Goal: Answer question/provide support

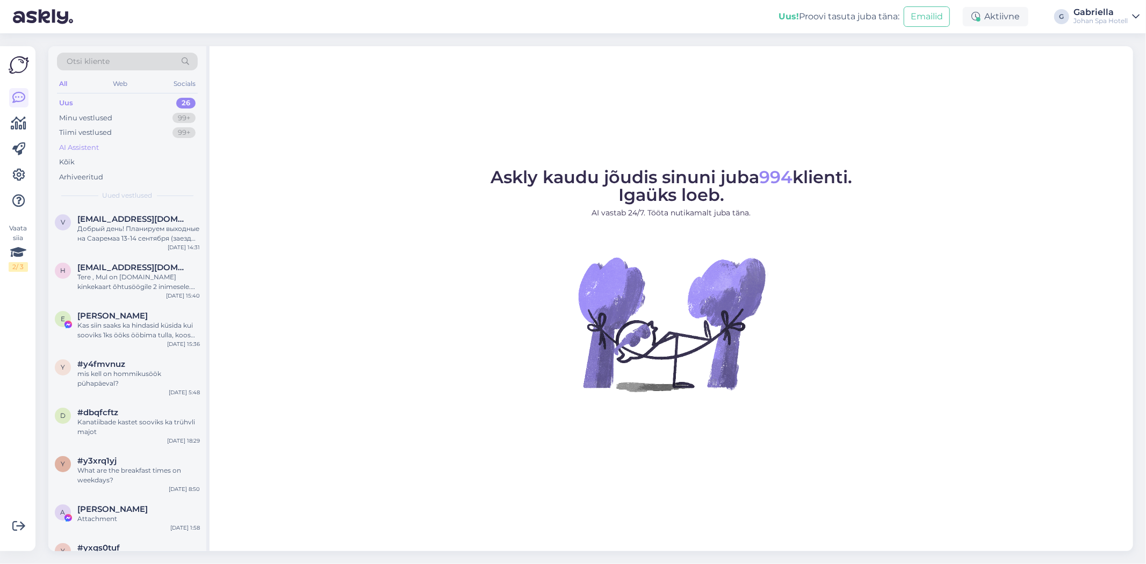
click at [136, 147] on div "AI Assistent" at bounding box center [127, 147] width 141 height 15
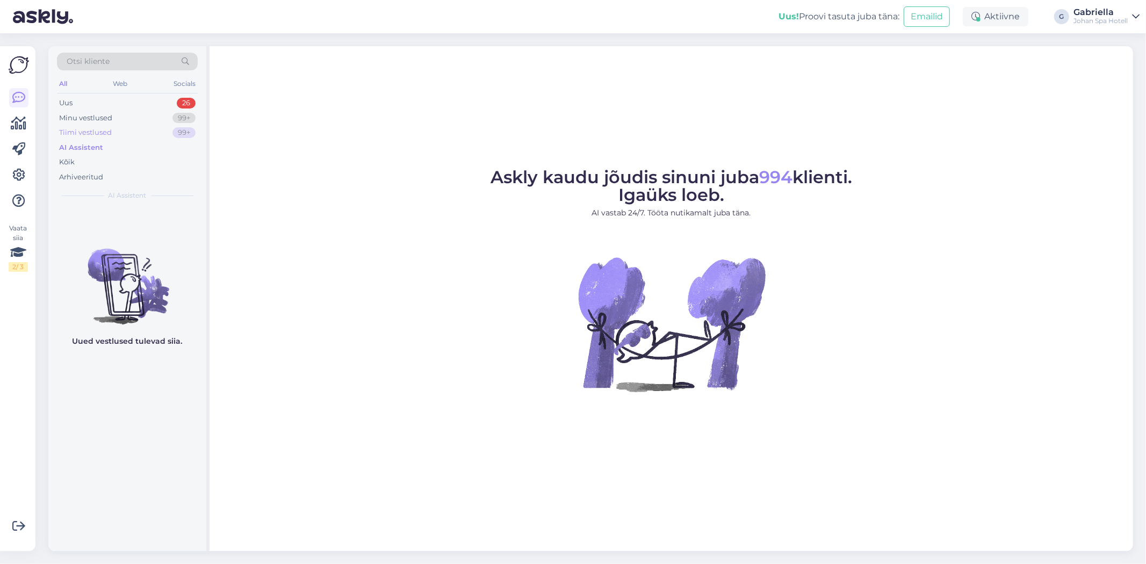
click at [138, 133] on div "Tiimi vestlused 99+" at bounding box center [127, 132] width 141 height 15
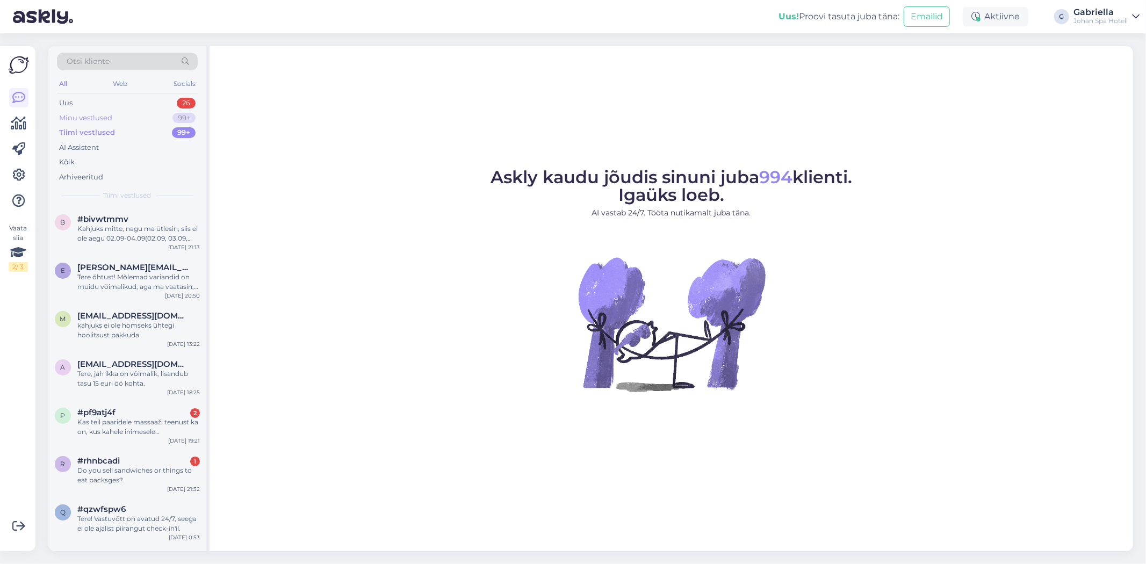
click at [143, 111] on div "Minu vestlused 99+" at bounding box center [127, 118] width 141 height 15
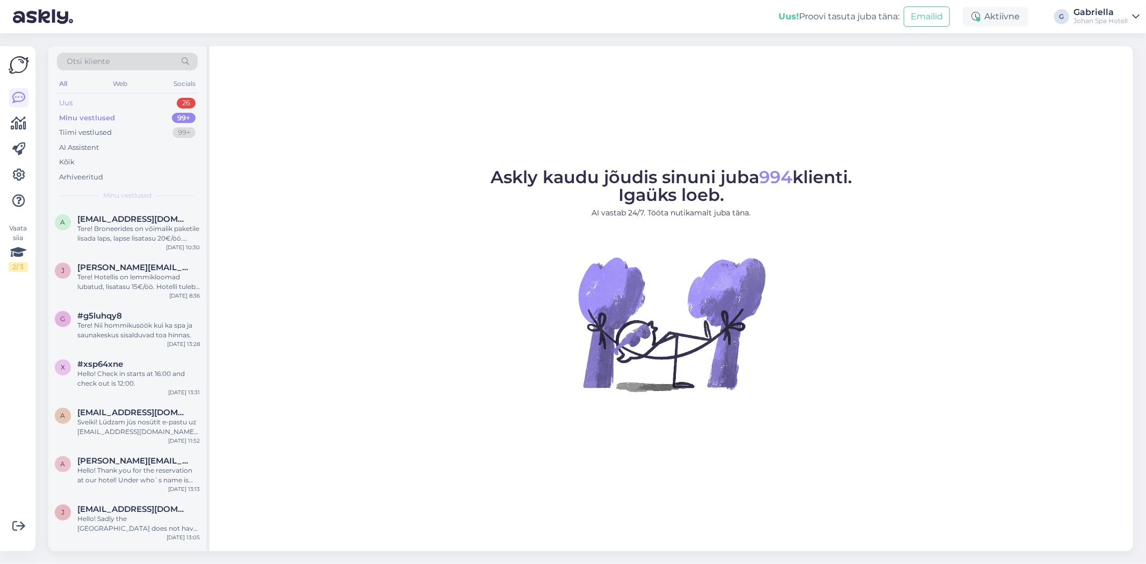
click at [143, 102] on div "Uus 26" at bounding box center [127, 103] width 141 height 15
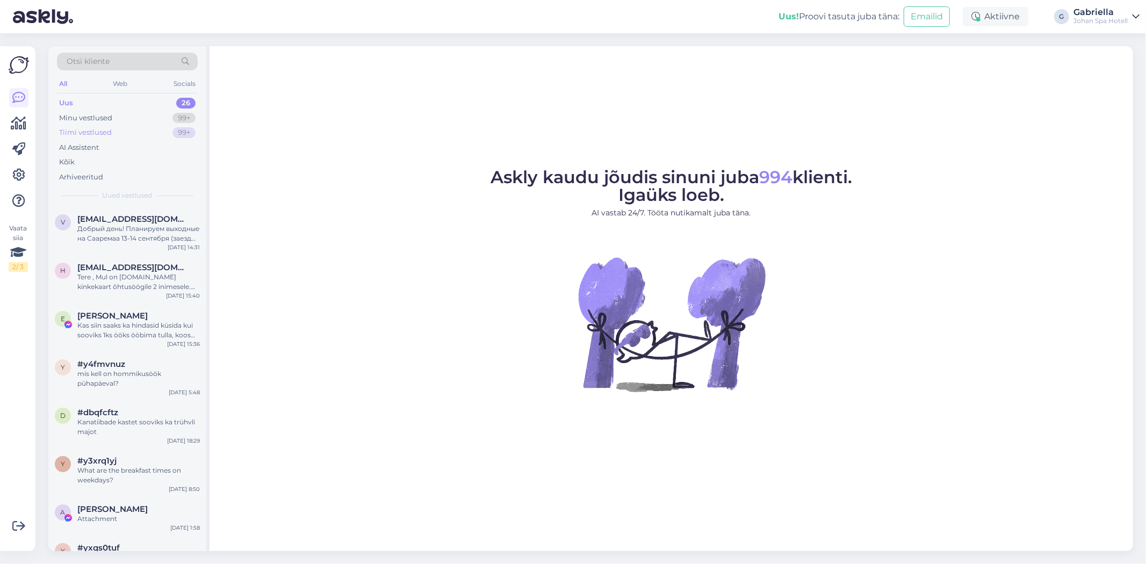
click at [141, 129] on div "Tiimi vestlused 99+" at bounding box center [127, 132] width 141 height 15
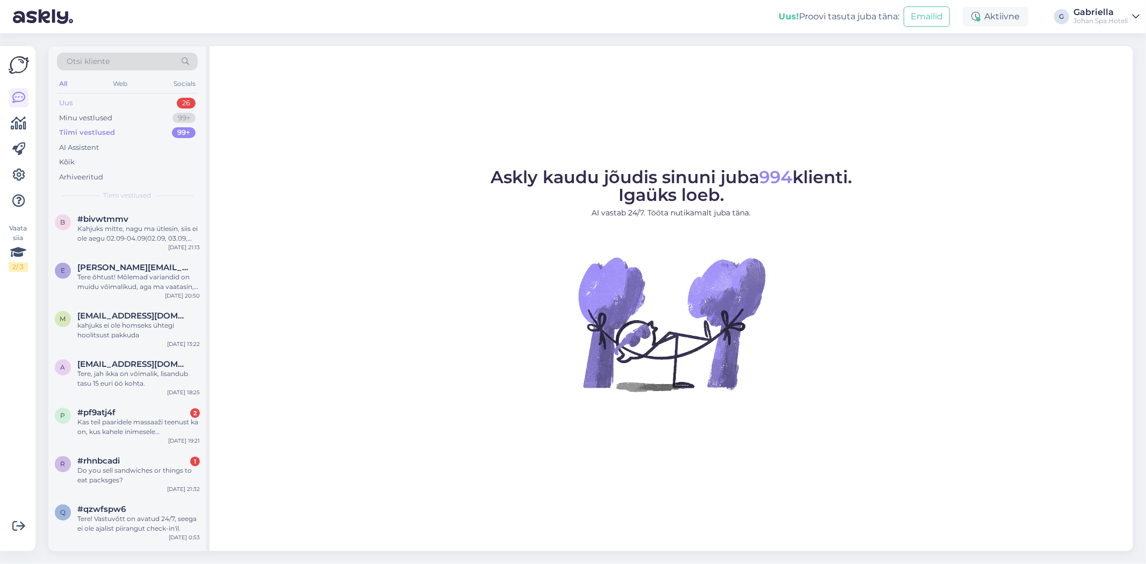
click at [138, 98] on div "Uus 26" at bounding box center [127, 103] width 141 height 15
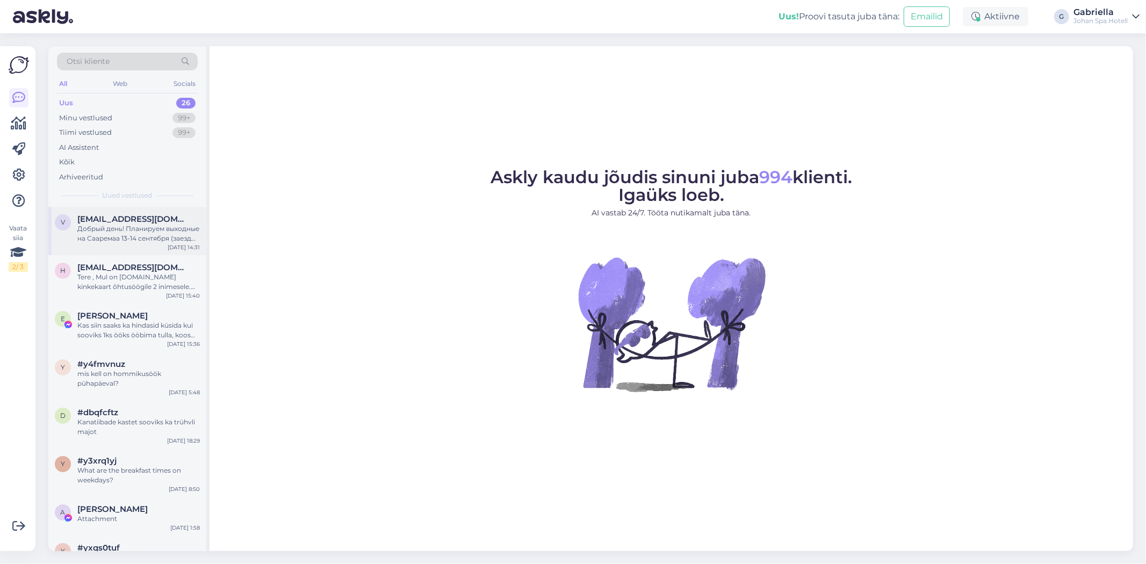
click at [132, 222] on span "[EMAIL_ADDRESS][DOMAIN_NAME]" at bounding box center [133, 219] width 112 height 10
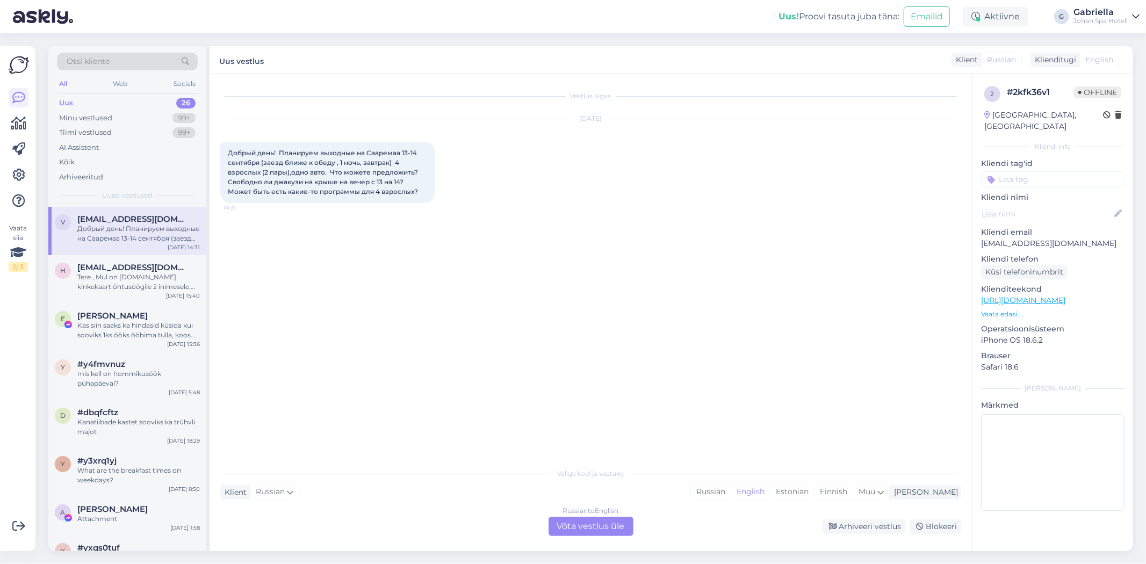
click at [601, 530] on div "Russian to English Võta vestlus üle" at bounding box center [591, 526] width 85 height 19
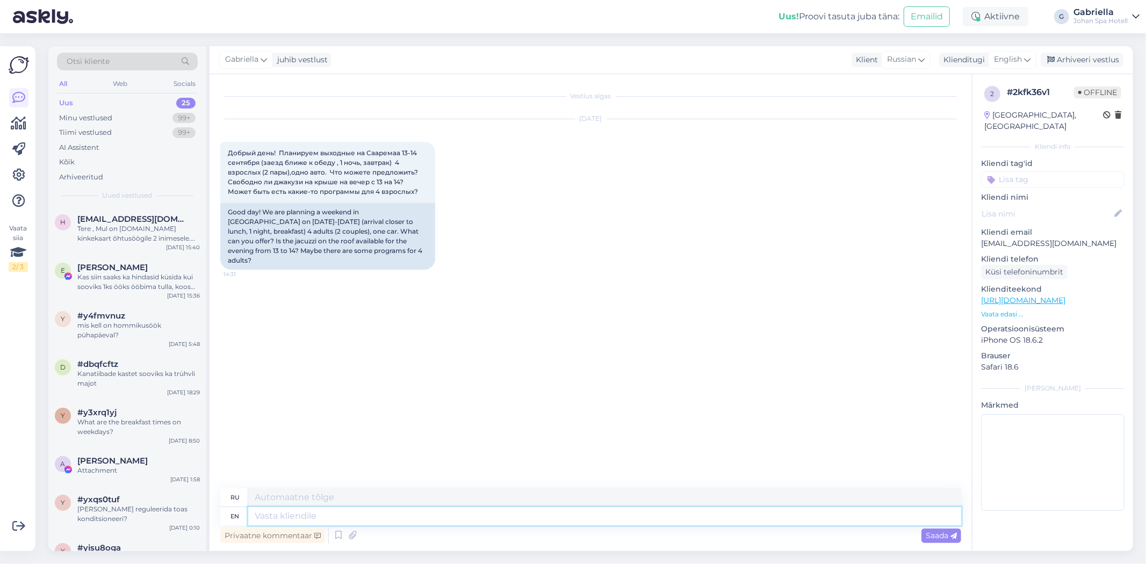
click at [507, 517] on textarea at bounding box center [604, 516] width 713 height 18
paste textarea "Здравствуйте! Пожалуйста, отправьте своё бронирование на адрес [PERSON_NAME][EM…"
type textarea "Здравствуйте! Пожалуйста, отправьте своё бронирование на адрес [PERSON_NAME][EM…"
type textarea "Здравствуйте! Пожалуйста, отправьте свою запись на адрес [PERSON_NAME][EMAIL_AD…"
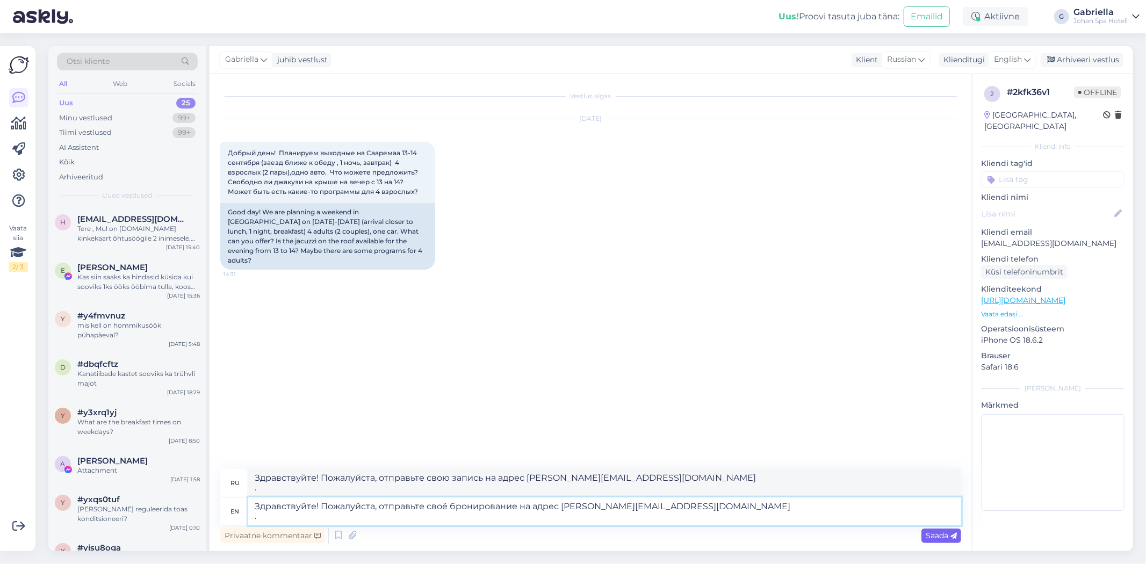
type textarea "Здравствуйте! Пожалуйста, отправьте своё бронирование на адрес [PERSON_NAME][EM…"
click at [953, 535] on icon at bounding box center [953, 536] width 6 height 6
